Goal: Task Accomplishment & Management: Use online tool/utility

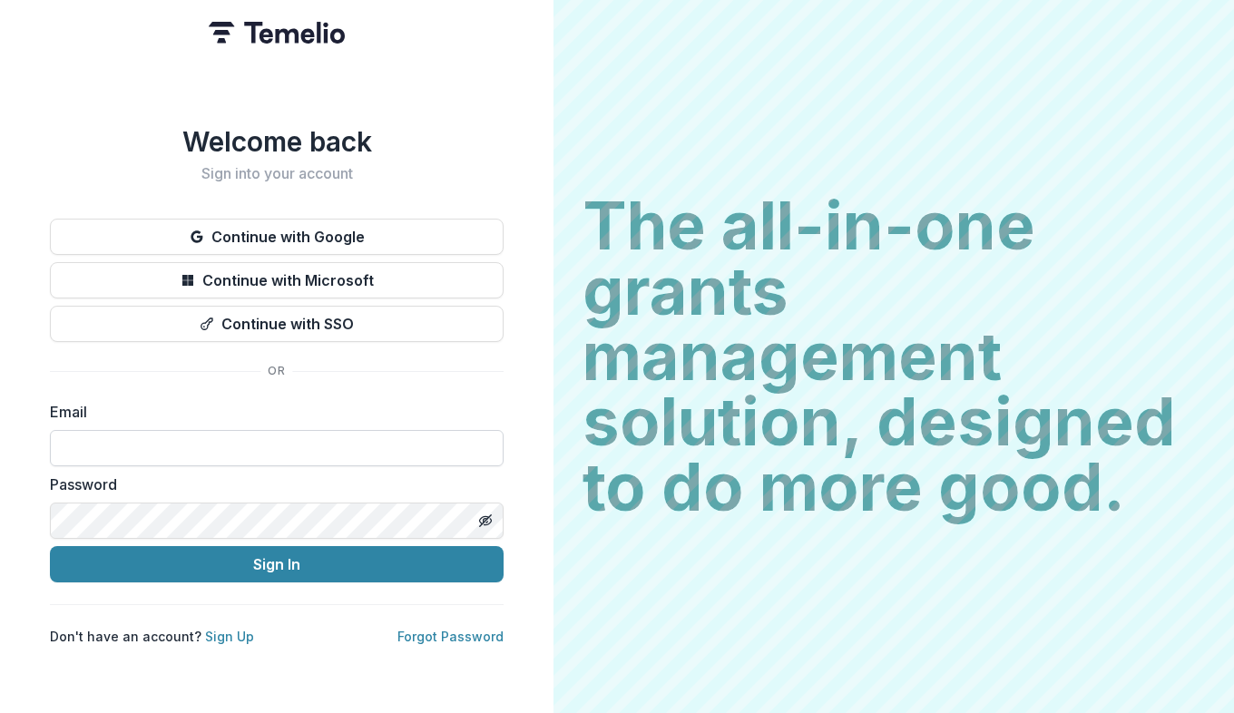
click at [154, 433] on input at bounding box center [277, 448] width 454 height 36
click at [259, 448] on input at bounding box center [277, 448] width 454 height 36
type input "**********"
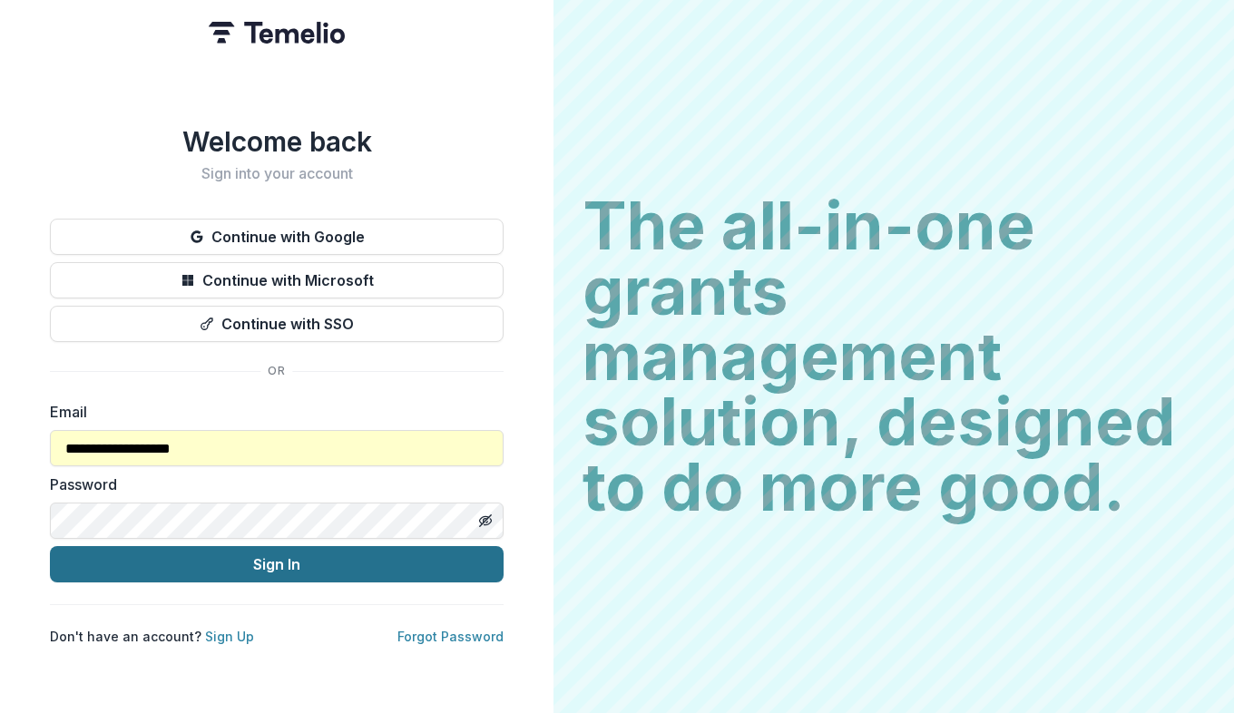
click at [212, 562] on button "Sign In" at bounding box center [277, 564] width 454 height 36
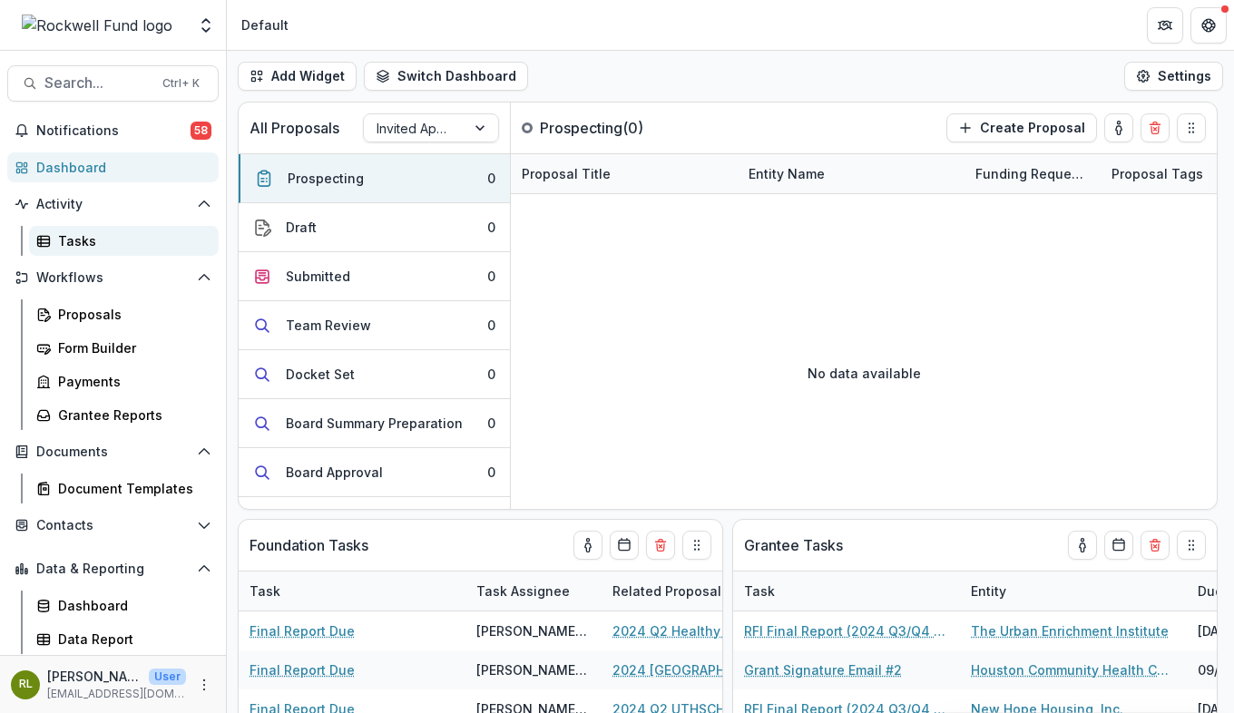
click at [74, 242] on div "Tasks" at bounding box center [131, 240] width 146 height 19
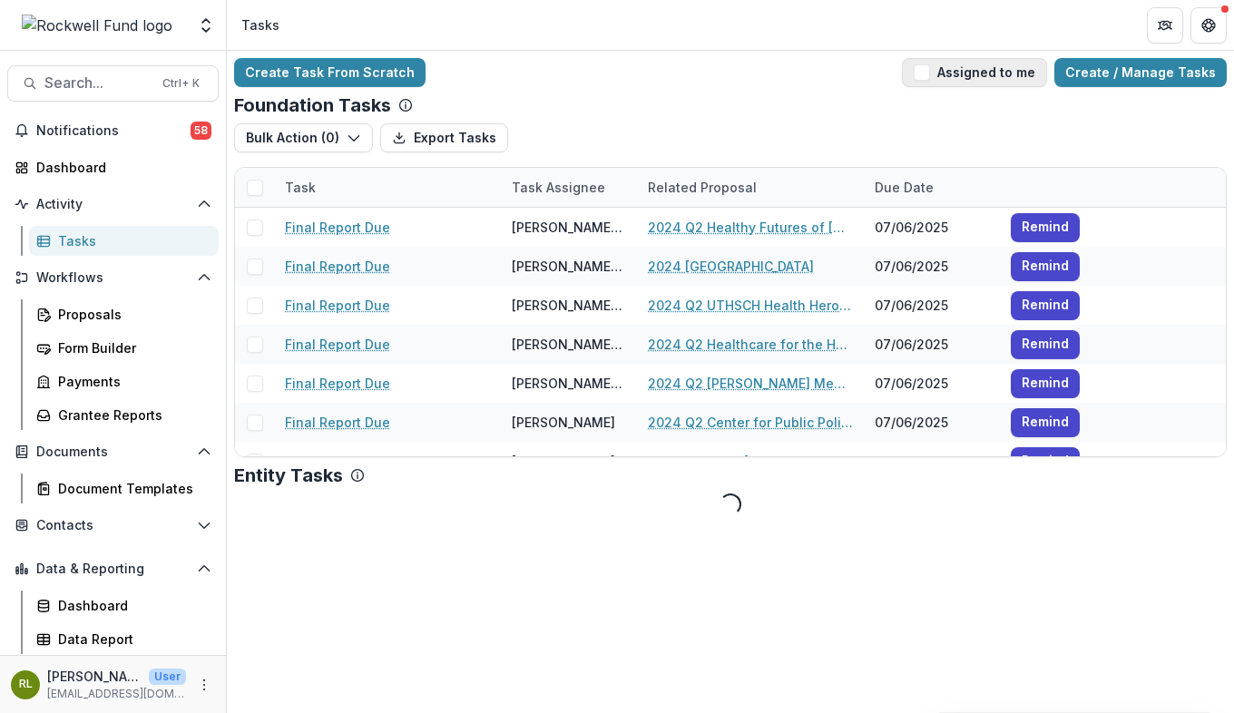
click at [988, 74] on button "Assigned to me" at bounding box center [974, 72] width 145 height 29
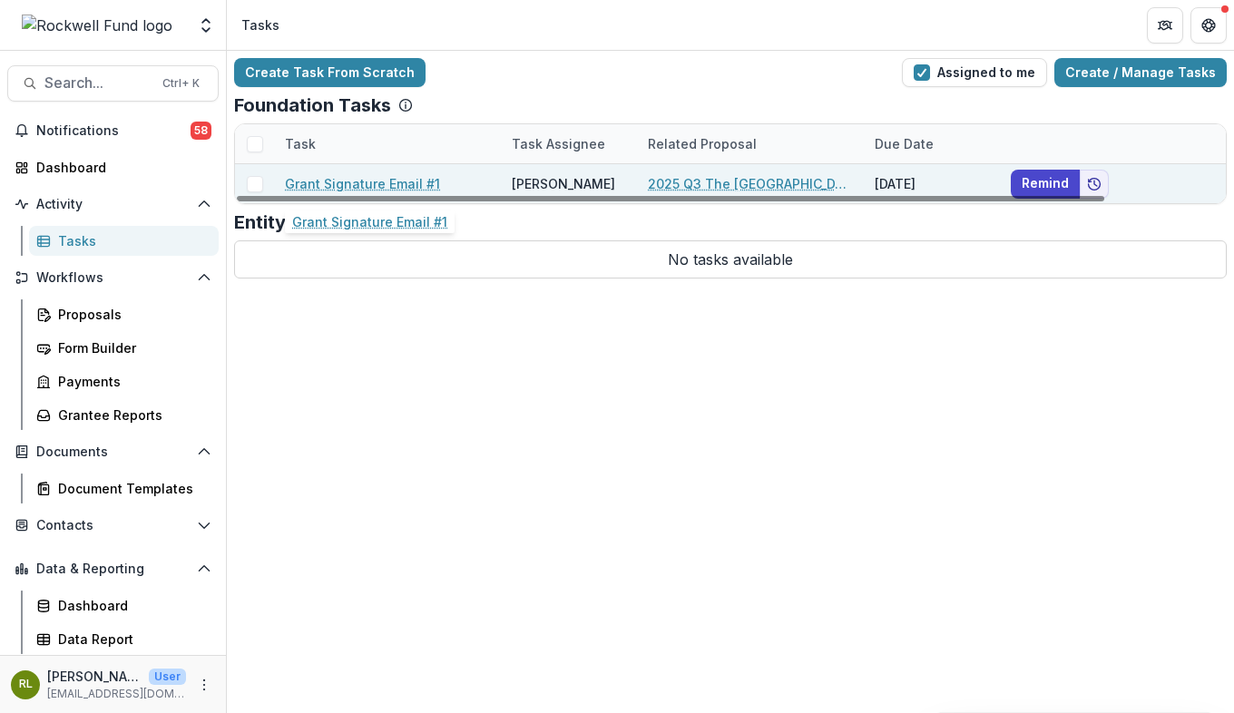
click at [338, 182] on link "Grant Signature Email #1" at bounding box center [362, 183] width 155 height 19
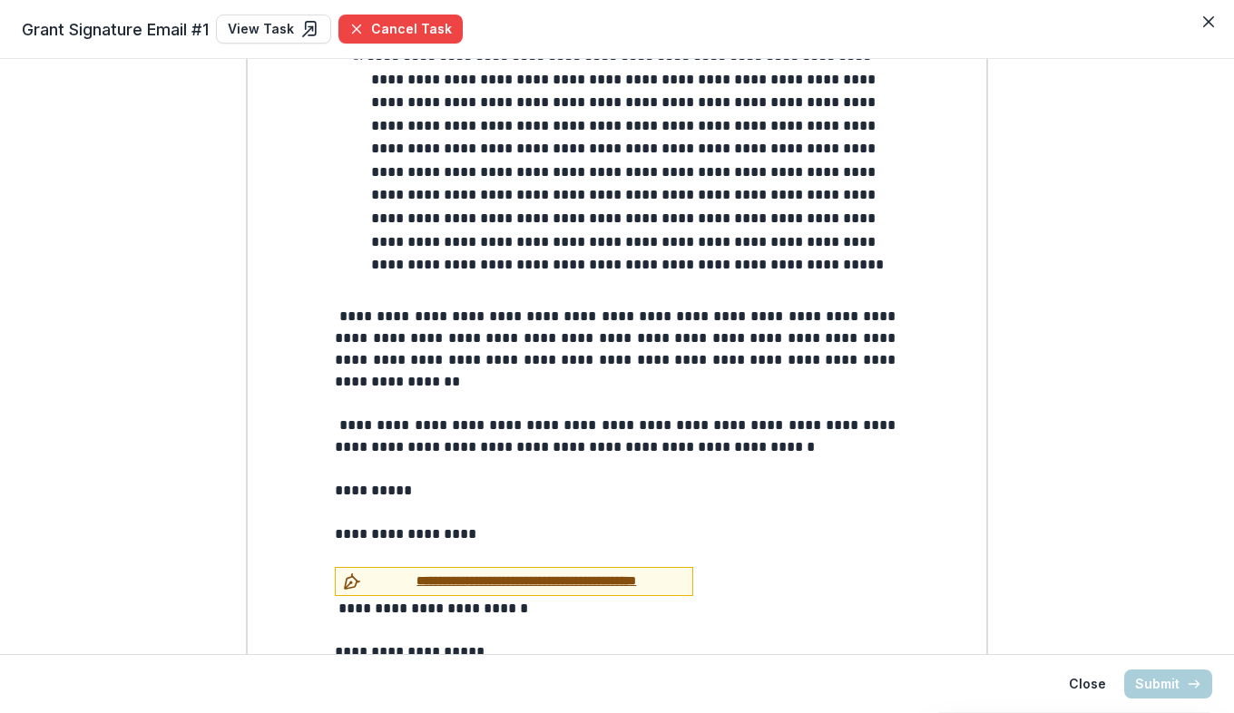
scroll to position [2077, 0]
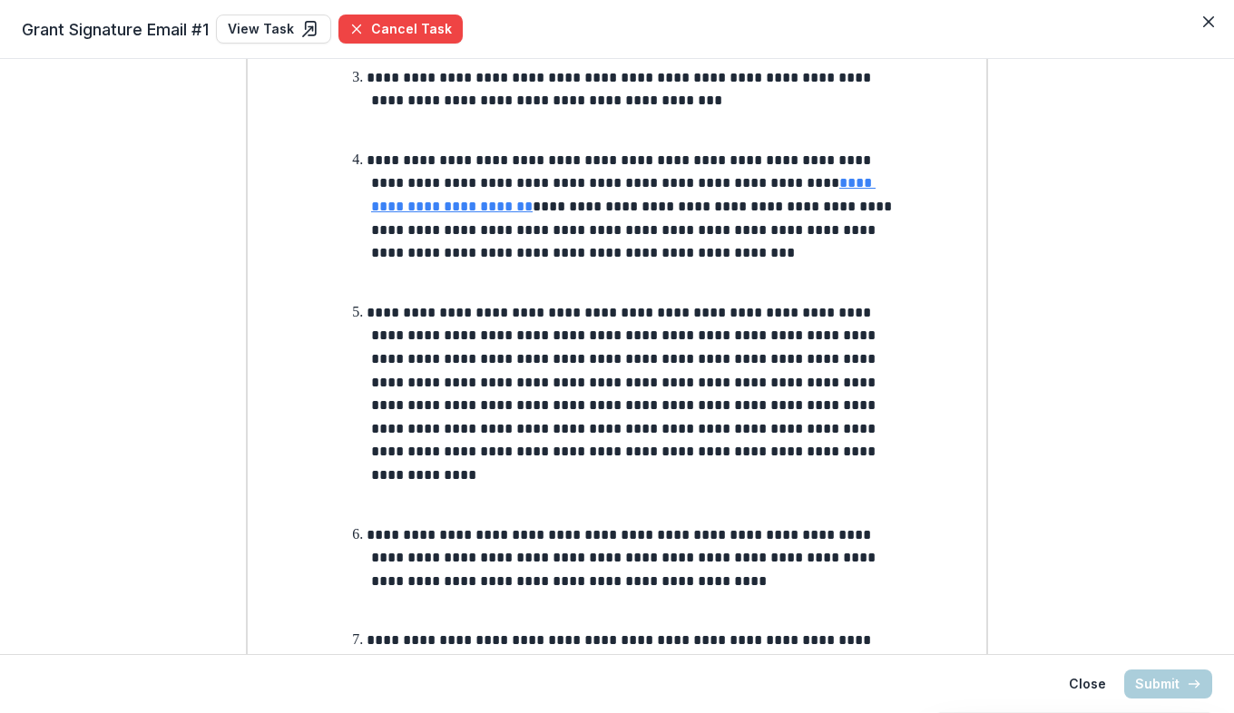
scroll to position [1361, 0]
